Goal: Navigation & Orientation: Find specific page/section

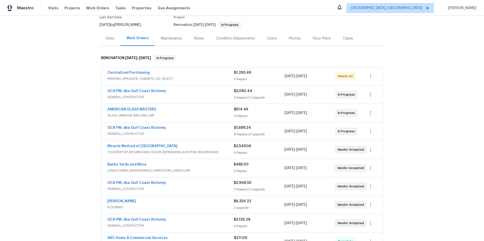
scroll to position [45, 0]
click at [33, 121] on div "Back to all projects [STREET_ADDRESS] 3 Beds | 2 Baths | Total: 1792 ft² | Abov…" at bounding box center [242, 128] width 484 height 225
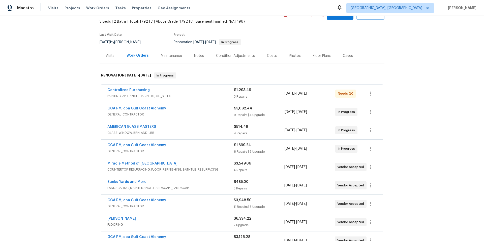
scroll to position [0, 0]
